Goal: Task Accomplishment & Management: Complete application form

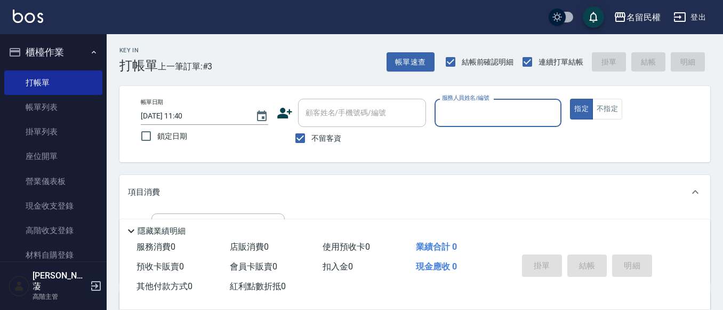
click at [474, 119] on input "服務人員姓名/編號" at bounding box center [498, 112] width 118 height 19
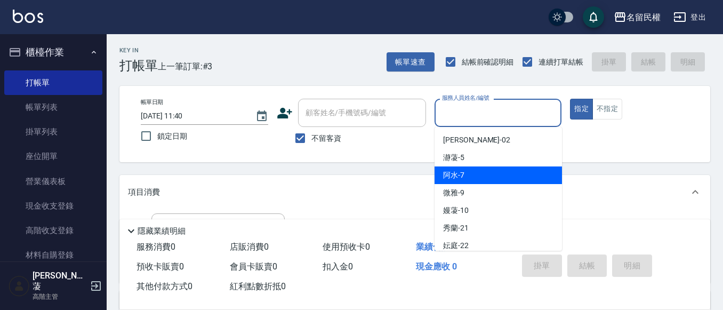
click at [476, 180] on div "阿水 -7" at bounding box center [497, 175] width 127 height 18
type input "阿水-7"
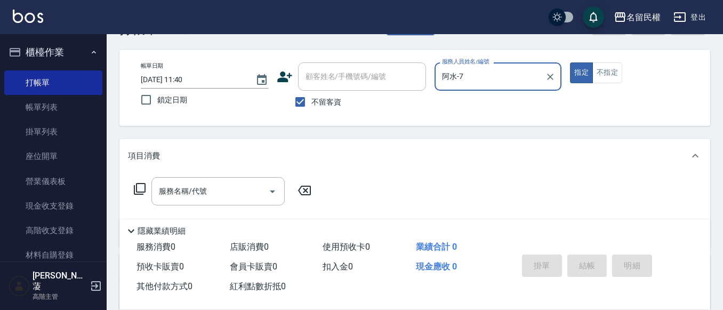
scroll to position [53, 0]
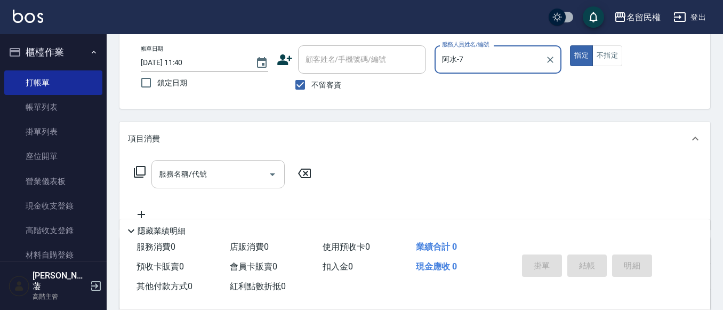
click at [213, 178] on input "服務名稱/代號" at bounding box center [210, 174] width 108 height 19
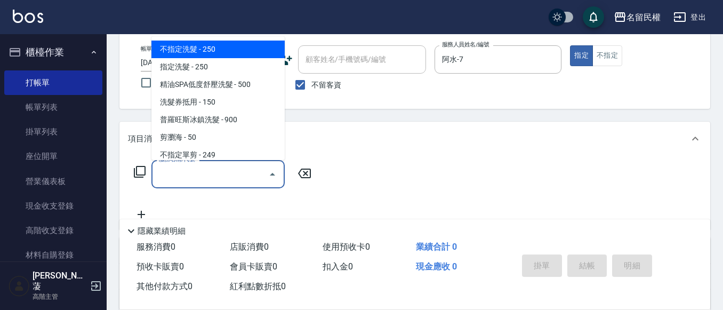
click at [203, 49] on span "不指定洗髮 - 250" at bounding box center [217, 50] width 133 height 18
type input "不指定洗髮(101)"
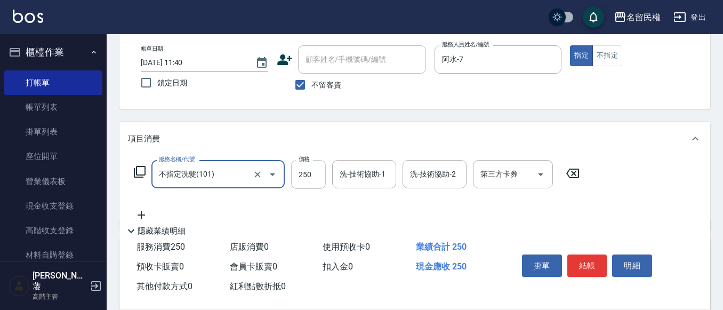
click at [298, 172] on input "250" at bounding box center [308, 174] width 35 height 29
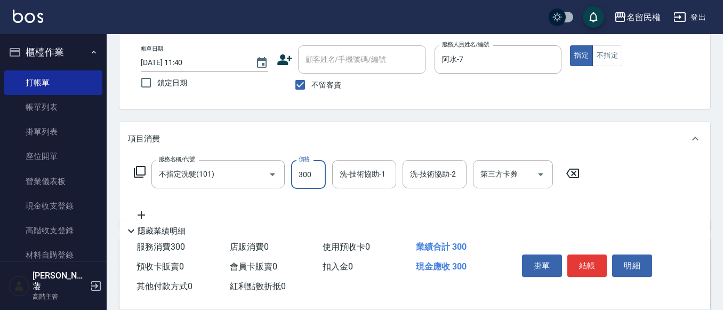
drag, startPoint x: 314, startPoint y: 160, endPoint x: 325, endPoint y: 168, distance: 13.8
click at [313, 161] on input "300" at bounding box center [308, 174] width 35 height 29
type input "300"
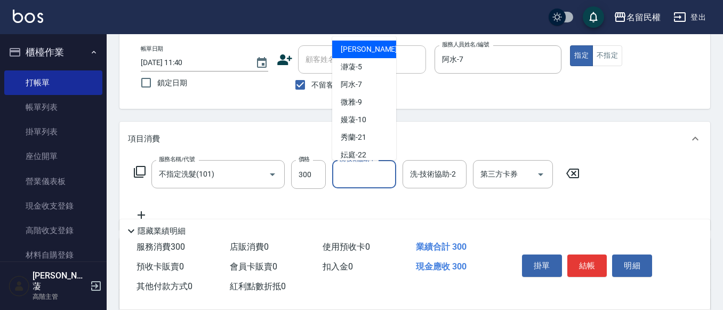
click at [345, 177] on input "洗-技術協助-1" at bounding box center [364, 174] width 54 height 19
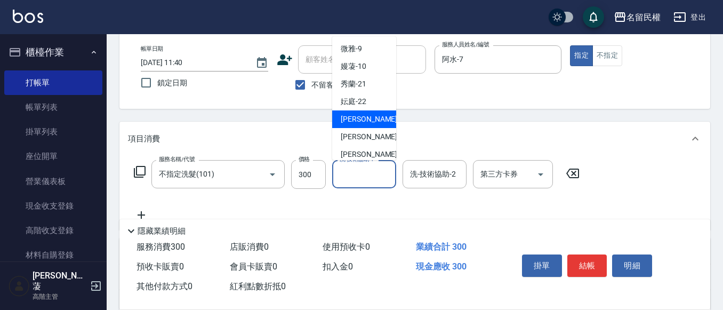
click at [364, 122] on span "[PERSON_NAME]-23" at bounding box center [374, 119] width 67 height 11
type input "[PERSON_NAME]-23"
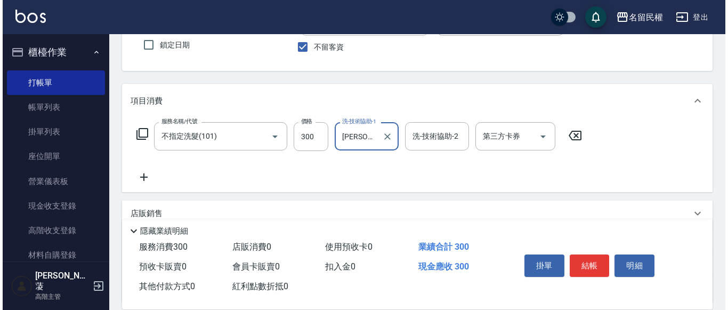
scroll to position [107, 0]
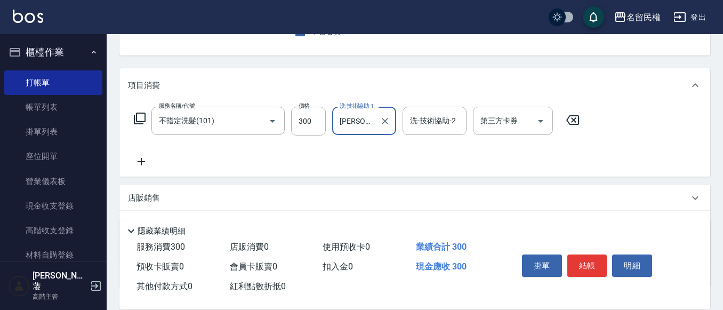
click at [143, 159] on icon at bounding box center [141, 161] width 27 height 13
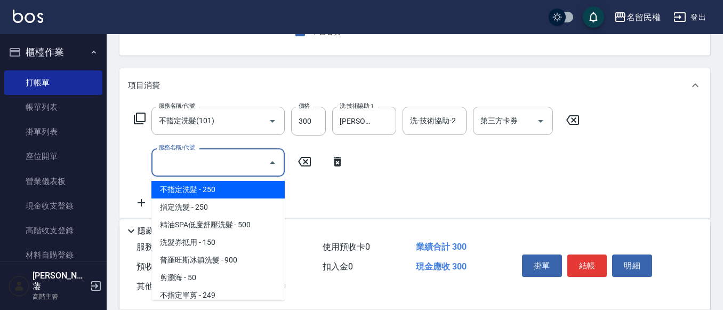
click at [186, 159] on input "服務名稱/代號" at bounding box center [210, 162] width 108 height 19
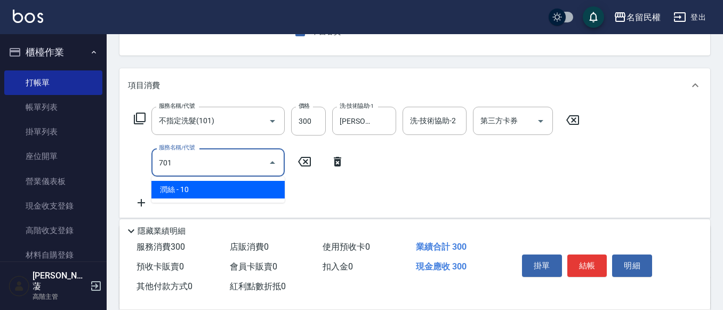
click at [211, 193] on span "潤絲 - 10" at bounding box center [217, 190] width 133 height 18
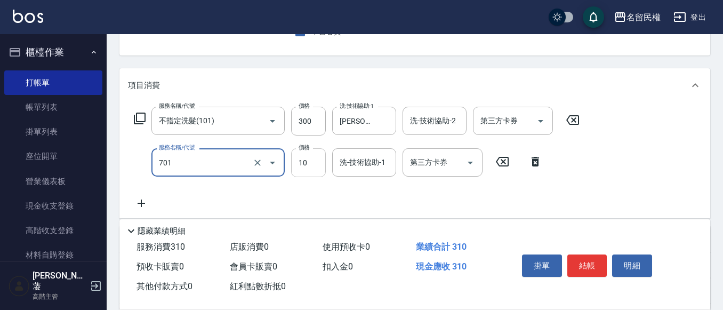
type input "潤絲(701)"
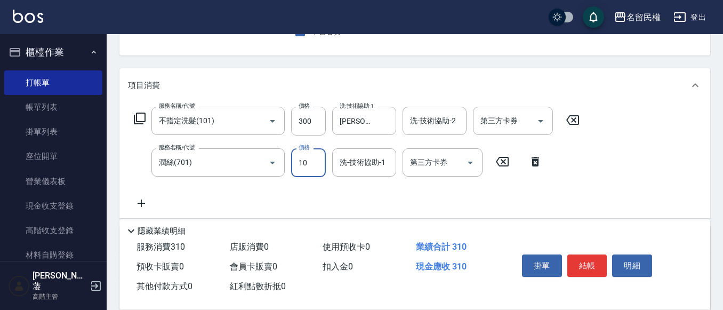
click at [302, 157] on input "10" at bounding box center [308, 162] width 35 height 29
type input "30"
click at [332, 168] on div "服務名稱/代號 [PERSON_NAME](701) 服務名稱/代號 價格 30 價格 洗-技術協助-1 洗-技術協助-1 第三方卡券 第三方卡券" at bounding box center [338, 162] width 421 height 29
click at [344, 167] on input "洗-技術協助-1" at bounding box center [364, 162] width 54 height 19
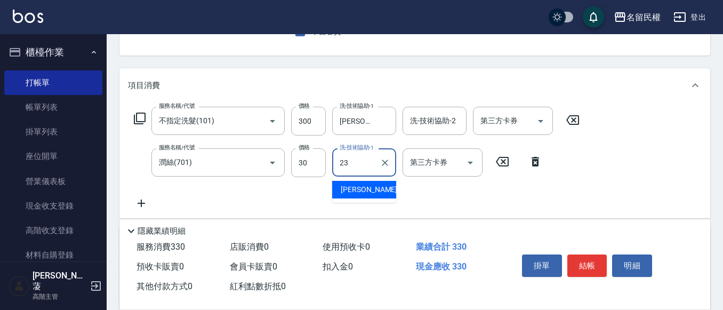
click at [387, 188] on div "[PERSON_NAME]-23" at bounding box center [364, 190] width 64 height 18
type input "[PERSON_NAME]-23"
click at [592, 261] on button "結帳" at bounding box center [587, 265] width 40 height 22
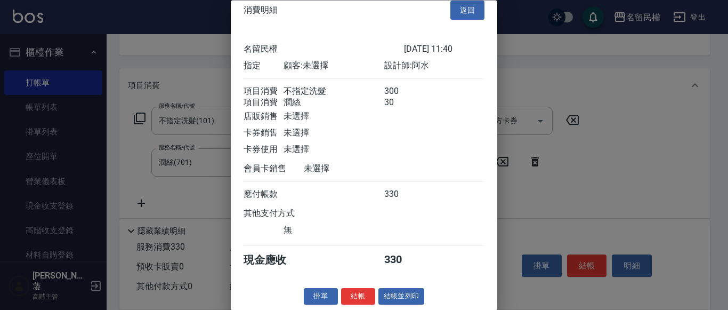
scroll to position [27, 0]
click at [350, 296] on button "結帳" at bounding box center [358, 296] width 34 height 17
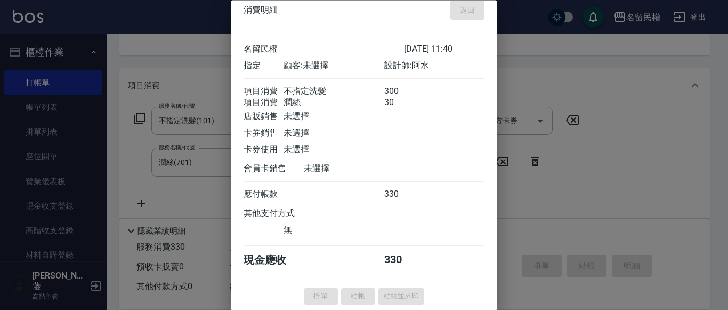
type input "[DATE] 12:38"
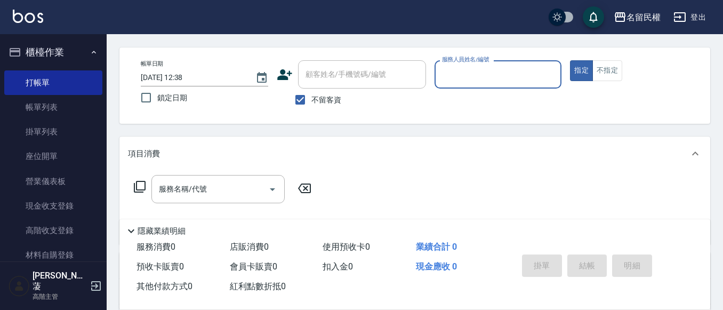
scroll to position [0, 0]
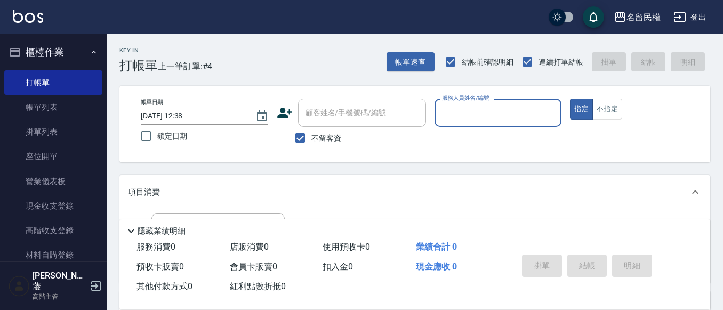
click at [526, 122] on input "服務人員姓名/編號" at bounding box center [498, 112] width 118 height 19
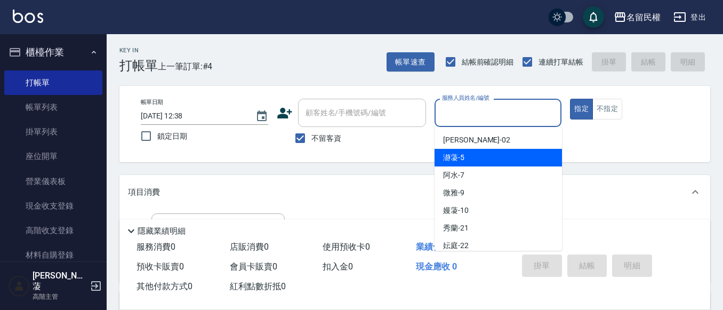
click at [604, 170] on div "Key In 打帳單 上一筆訂單:#4 帳單速查 結帳前確認明細 連續打單結帳 掛單 結帳 明細 帳單日期 [DATE] 12:38 鎖定日期 顧客姓名/手機…" at bounding box center [415, 265] width 616 height 462
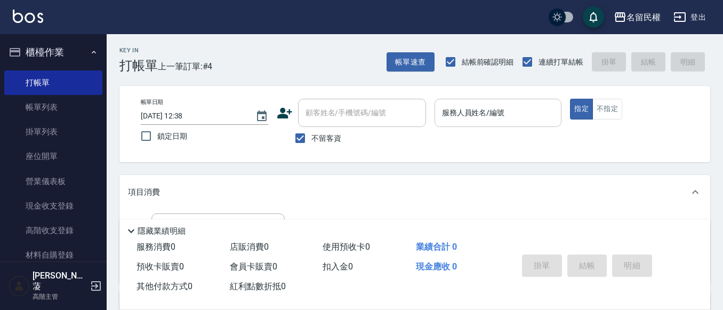
click at [529, 109] on input "服務人員姓名/編號" at bounding box center [498, 112] width 118 height 19
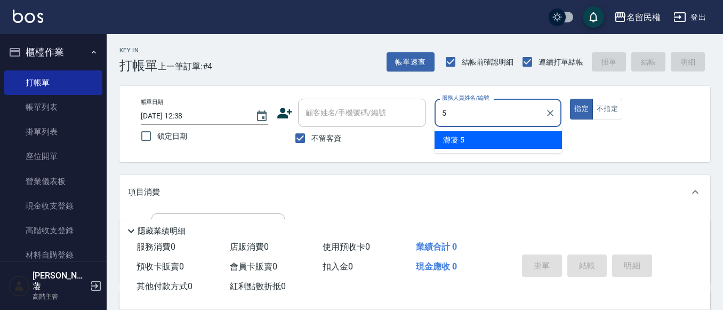
type input "瀞蓤-5"
type button "true"
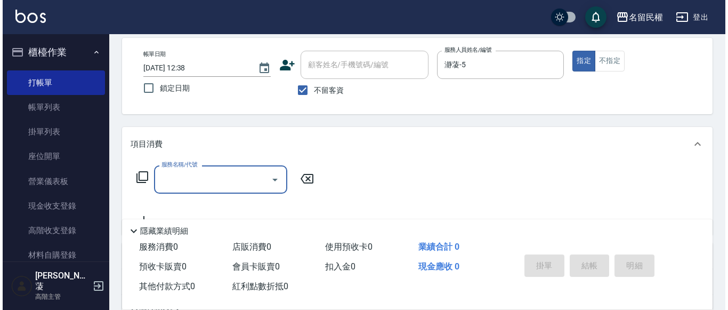
scroll to position [107, 0]
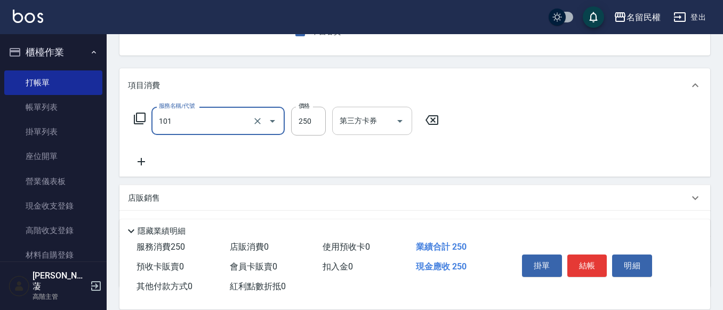
type input "不指定洗髮(101)"
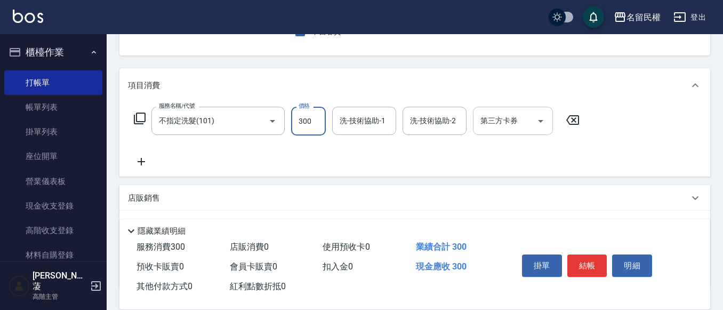
type input "300"
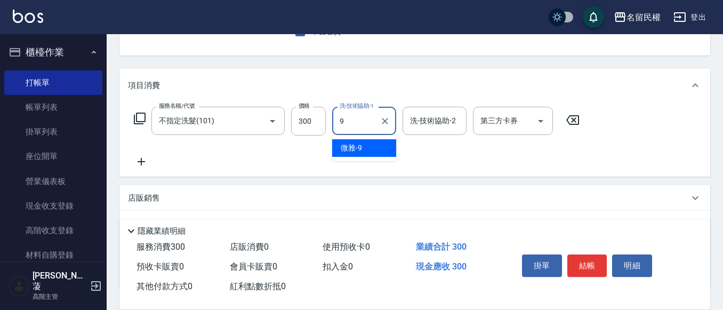
type input "微雅-9"
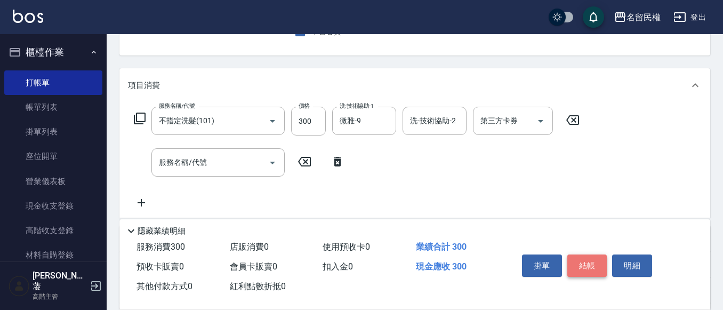
click at [593, 262] on button "結帳" at bounding box center [587, 265] width 40 height 22
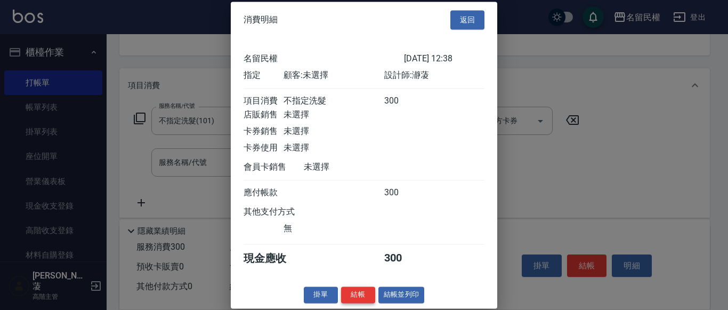
scroll to position [14, 0]
click at [359, 290] on button "結帳" at bounding box center [358, 294] width 34 height 17
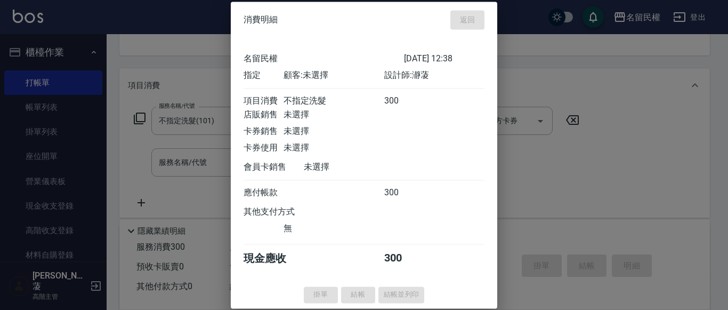
type input "[DATE] 12:40"
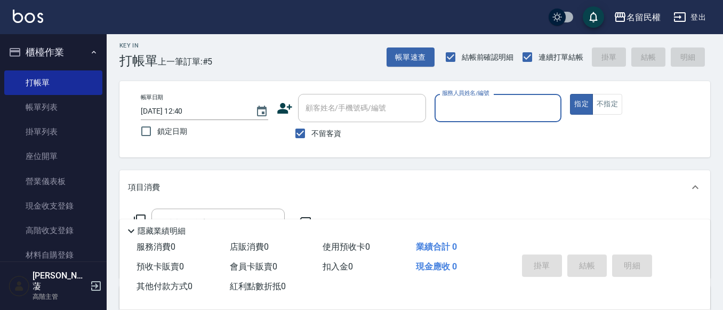
scroll to position [0, 0]
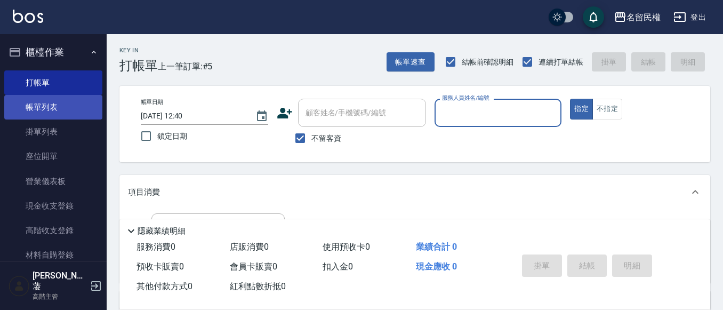
click at [37, 106] on link "帳單列表" at bounding box center [53, 107] width 98 height 25
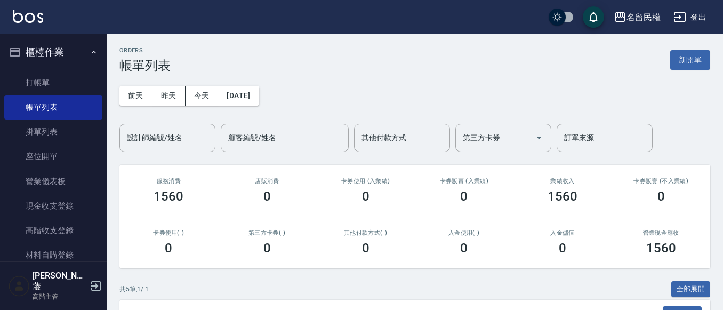
scroll to position [213, 0]
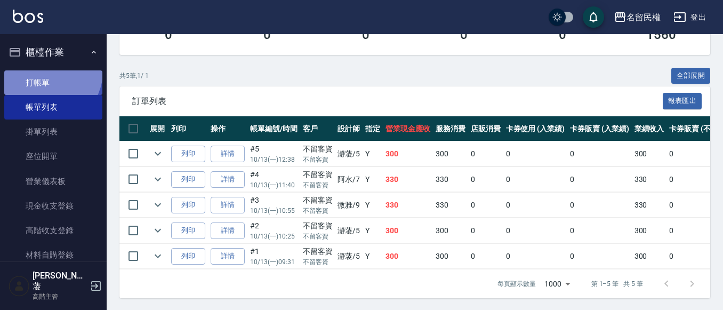
click at [48, 71] on link "打帳單" at bounding box center [53, 82] width 98 height 25
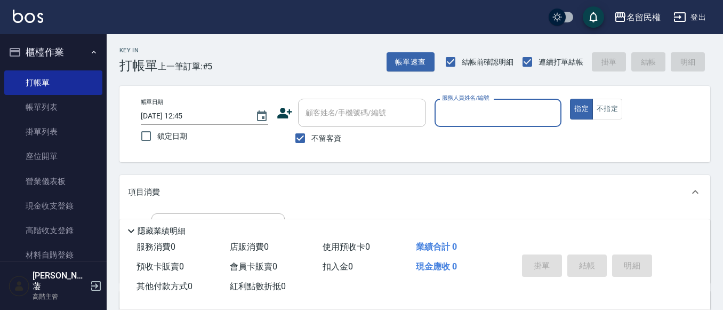
click at [494, 107] on input "服務人員姓名/編號" at bounding box center [498, 112] width 118 height 19
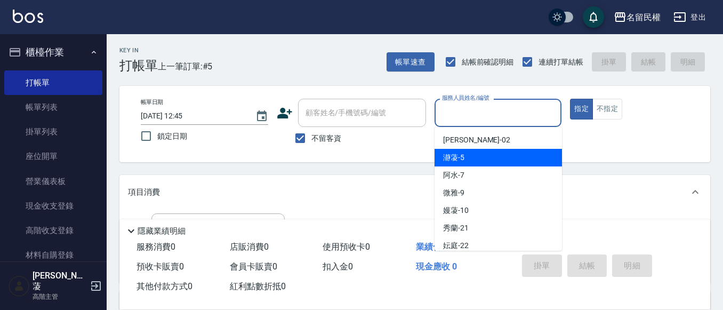
click at [483, 154] on div "瀞蓤 -5" at bounding box center [497, 158] width 127 height 18
type input "瀞蓤-5"
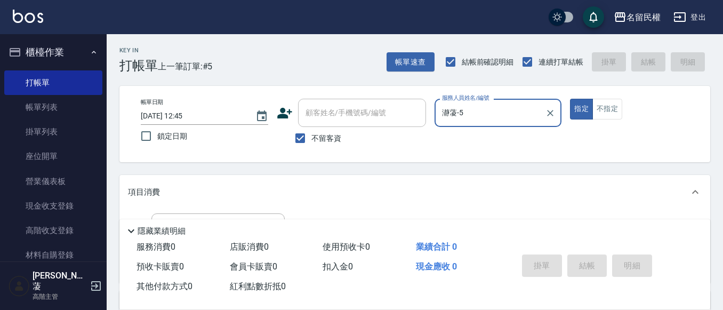
click at [570, 99] on button "指定" at bounding box center [581, 109] width 23 height 21
type button "true"
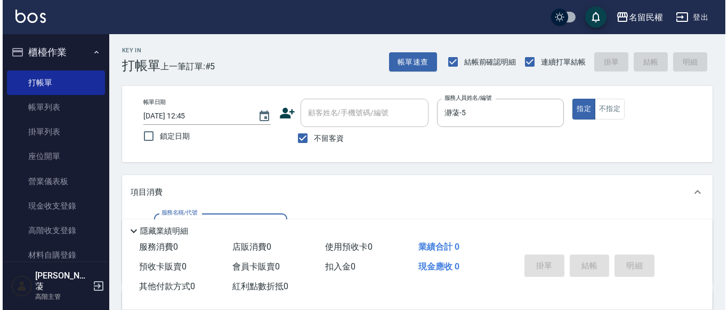
scroll to position [53, 0]
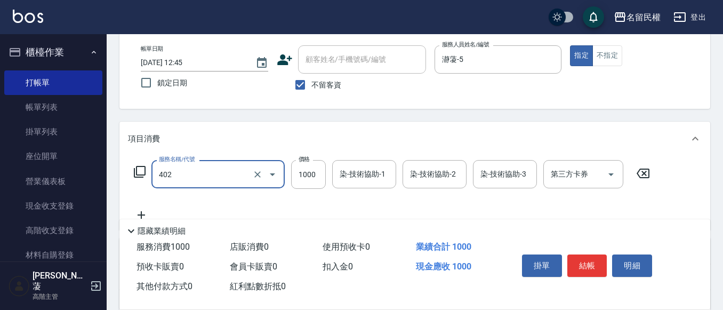
type input "染髮(402)"
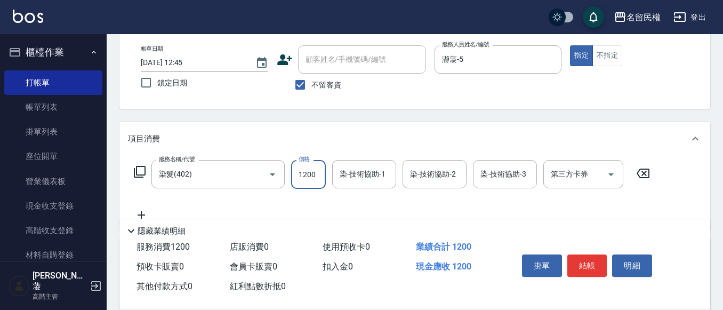
type input "1200"
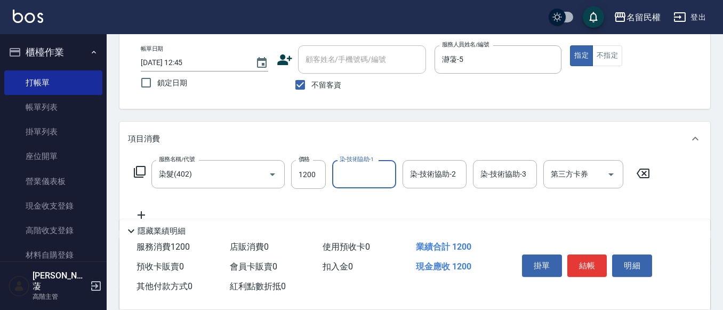
type input "+"
type input "微雅-9"
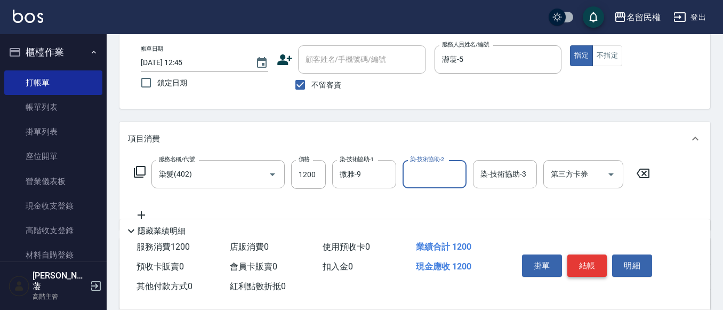
click at [583, 262] on button "結帳" at bounding box center [587, 265] width 40 height 22
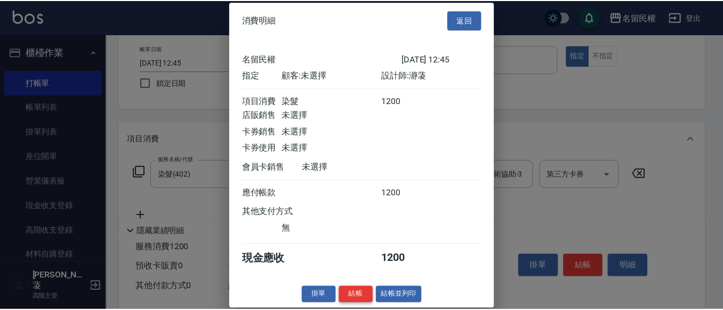
scroll to position [14, 0]
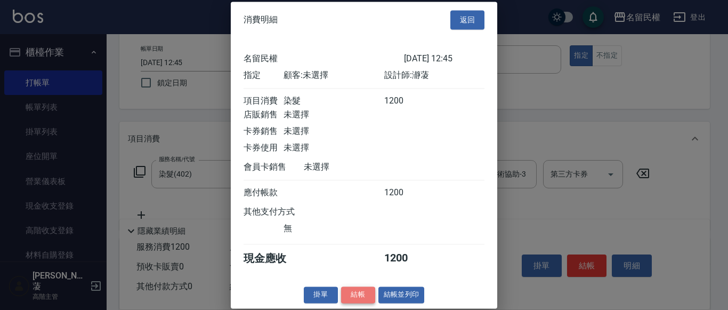
click at [364, 292] on button "結帳" at bounding box center [358, 294] width 34 height 17
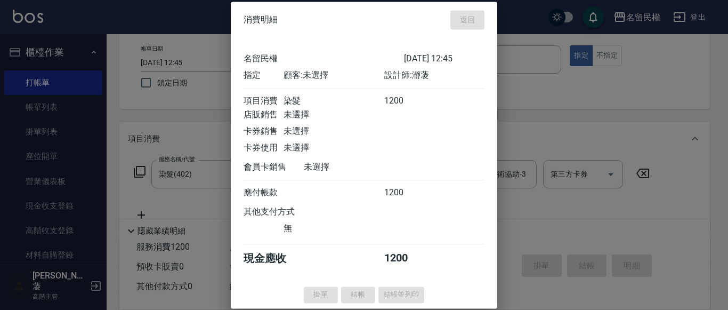
type input "[DATE] 13:10"
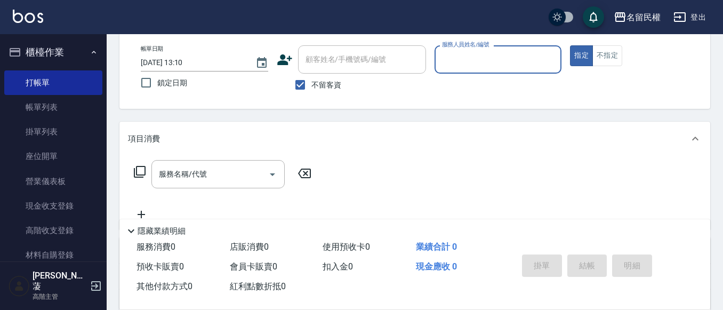
scroll to position [0, 0]
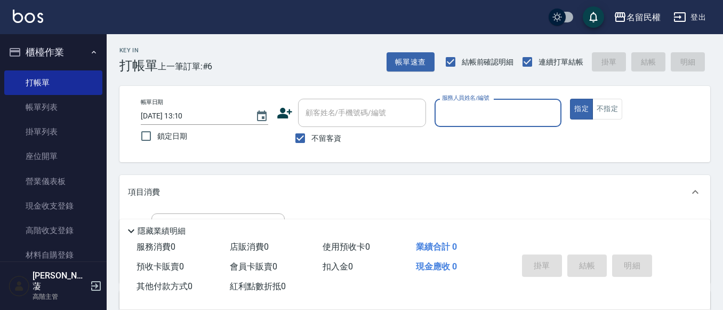
click at [470, 116] on input "服務人員姓名/編號" at bounding box center [498, 112] width 118 height 19
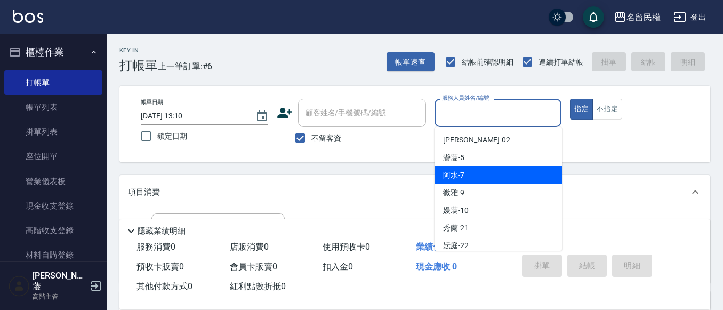
drag, startPoint x: 463, startPoint y: 175, endPoint x: 433, endPoint y: 175, distance: 29.9
click at [463, 176] on span "阿水 -7" at bounding box center [453, 175] width 21 height 11
type input "阿水-7"
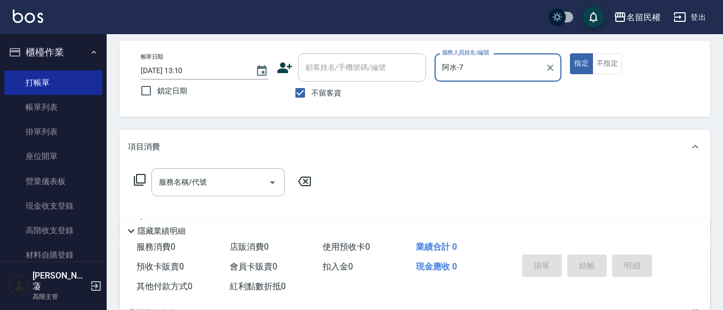
scroll to position [107, 0]
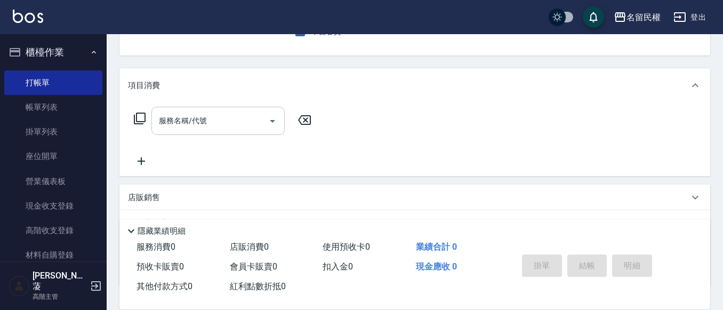
click at [205, 126] on input "服務名稱/代號" at bounding box center [210, 120] width 108 height 19
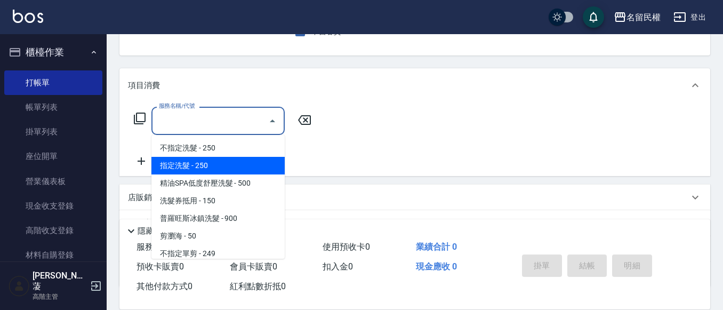
click at [192, 162] on span "指定洗髮 - 250" at bounding box center [217, 166] width 133 height 18
type input "指定洗髮(102)"
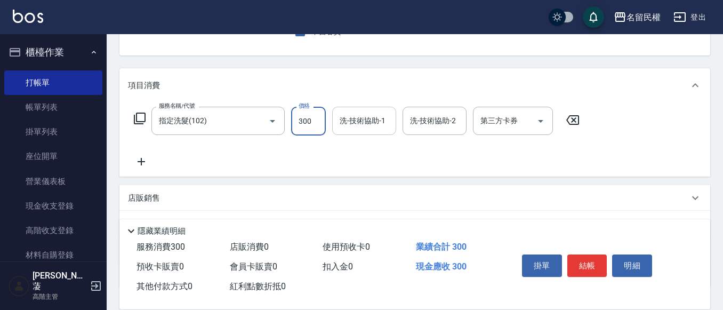
type input "300"
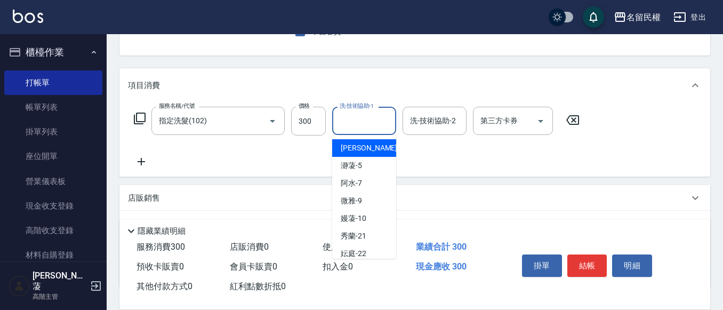
click at [361, 128] on input "洗-技術協助-1" at bounding box center [364, 120] width 54 height 19
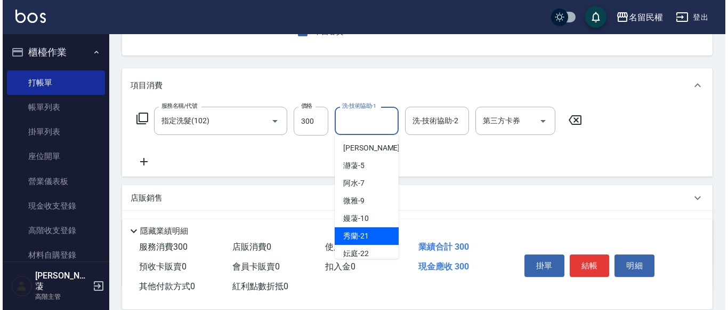
scroll to position [53, 0]
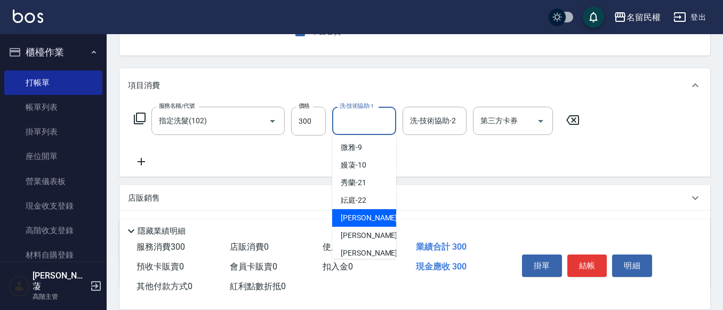
click at [362, 216] on span "[PERSON_NAME]-23" at bounding box center [374, 217] width 67 height 11
type input "[PERSON_NAME]-23"
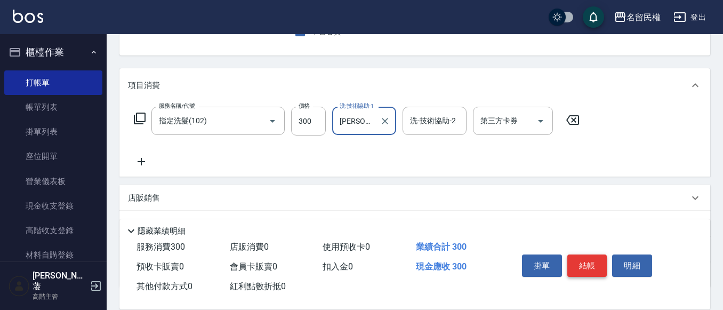
click at [587, 261] on button "結帳" at bounding box center [587, 265] width 40 height 22
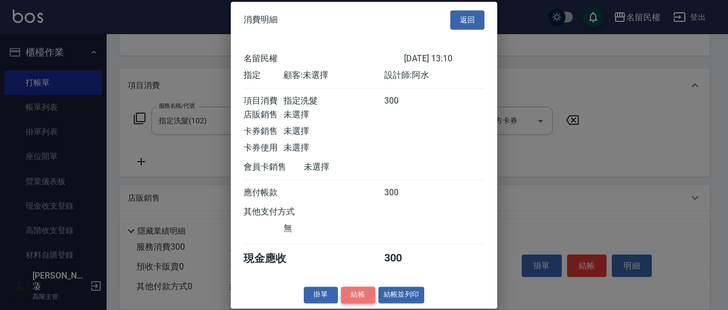
click at [349, 303] on button "結帳" at bounding box center [358, 294] width 34 height 17
type input "[DATE] 13:13"
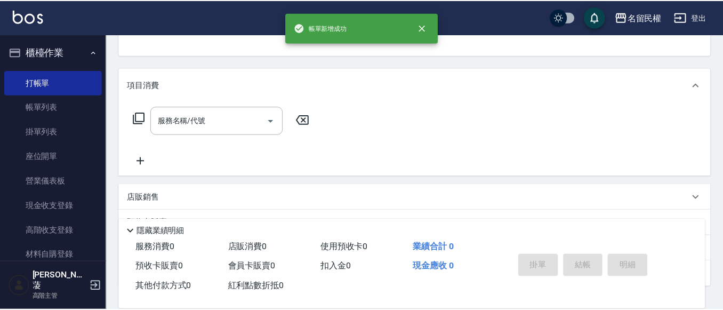
scroll to position [103, 0]
